Goal: Task Accomplishment & Management: Manage account settings

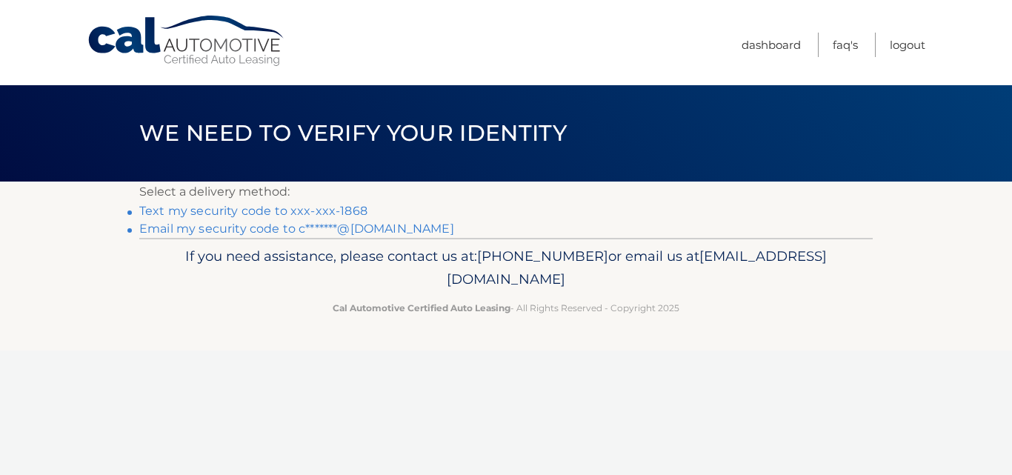
click at [318, 209] on link "Text my security code to xxx-xxx-1868" at bounding box center [253, 211] width 228 height 14
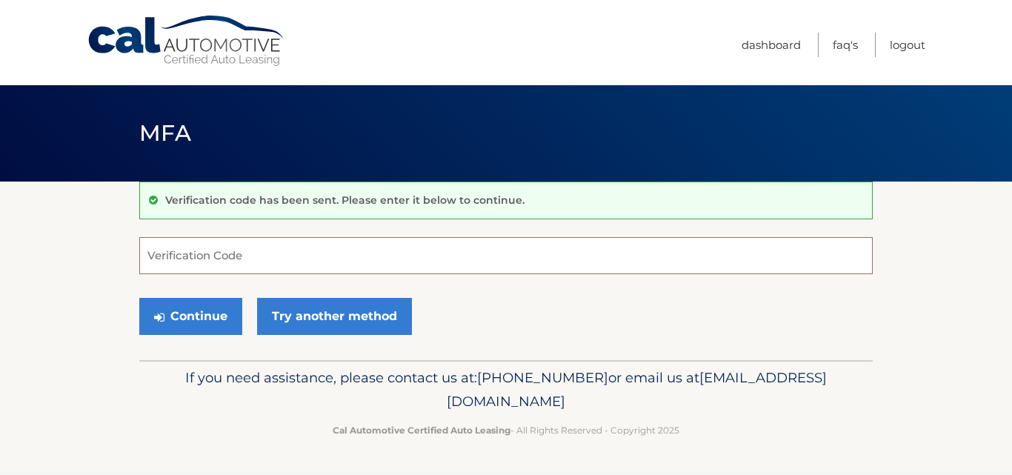
click at [264, 261] on input "Verification Code" at bounding box center [505, 255] width 733 height 37
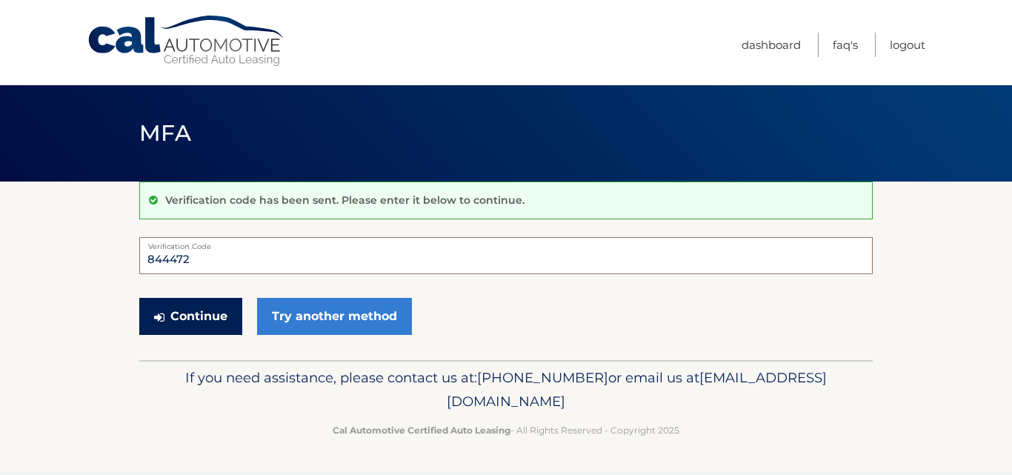
type input "844472"
click at [206, 321] on button "Continue" at bounding box center [190, 316] width 103 height 37
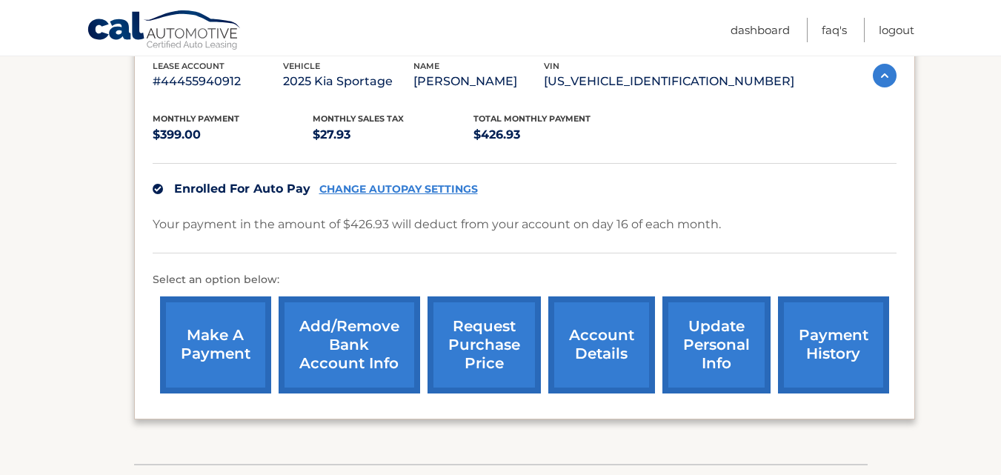
scroll to position [293, 0]
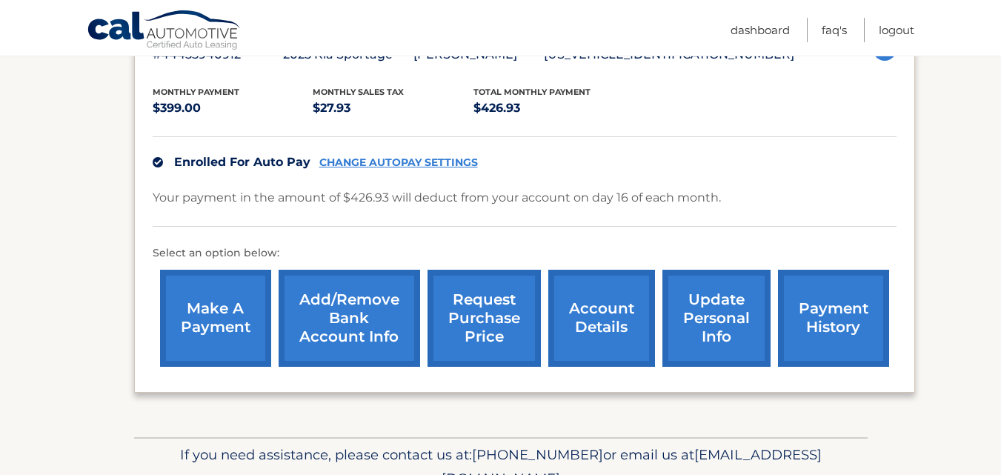
click at [610, 321] on link "account details" at bounding box center [601, 318] width 107 height 97
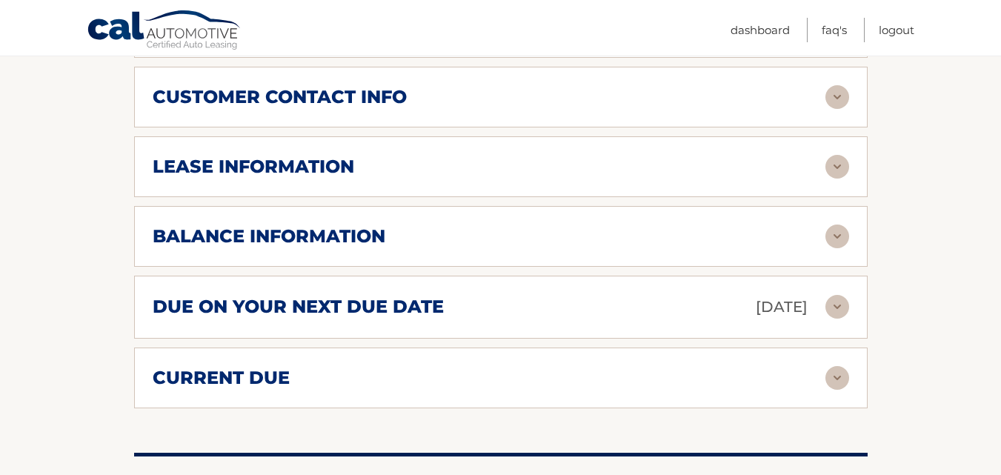
scroll to position [741, 0]
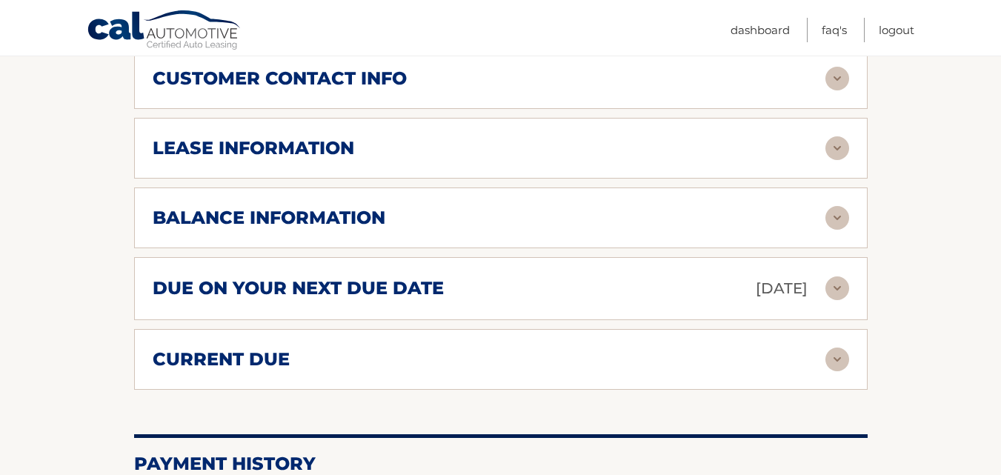
click at [833, 283] on img at bounding box center [837, 288] width 24 height 24
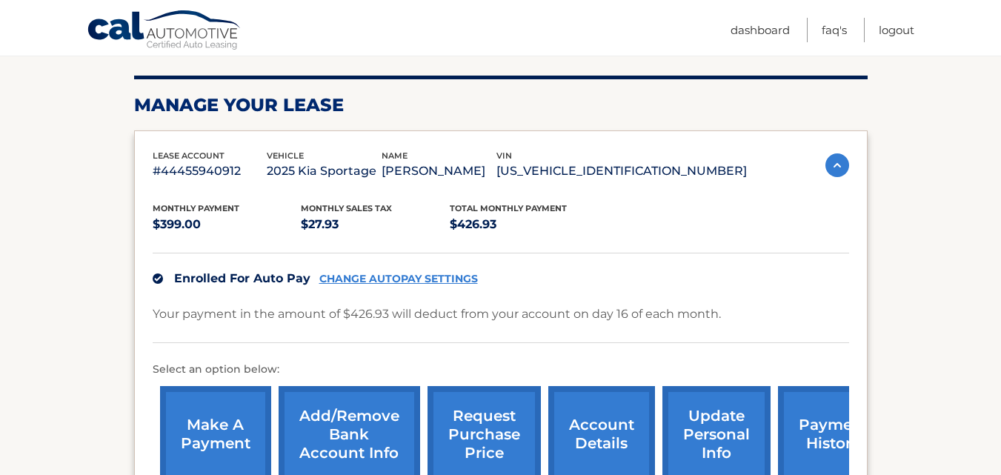
scroll to position [222, 0]
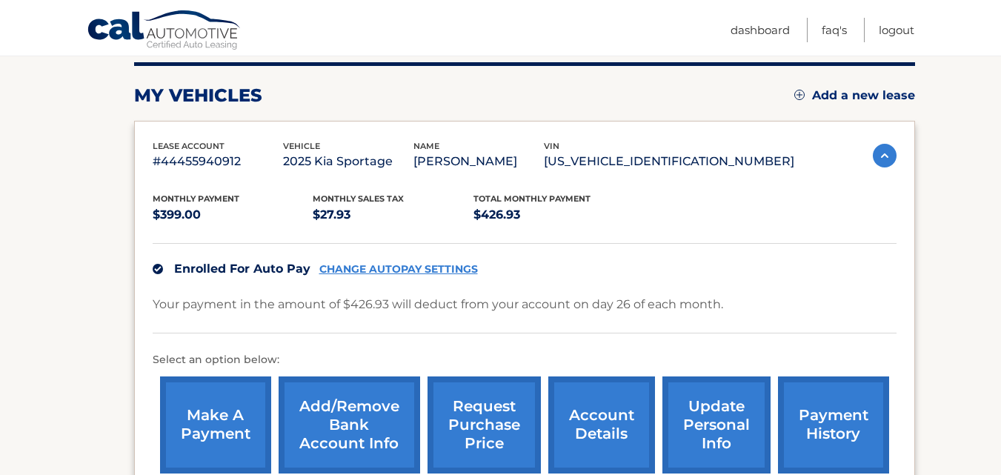
scroll to position [222, 0]
